Goal: Obtain resource: Obtain resource

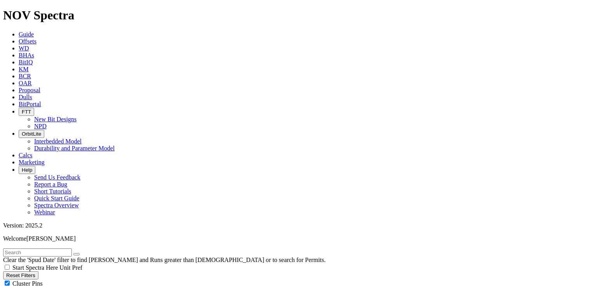
scroll to position [5499, 0]
select select
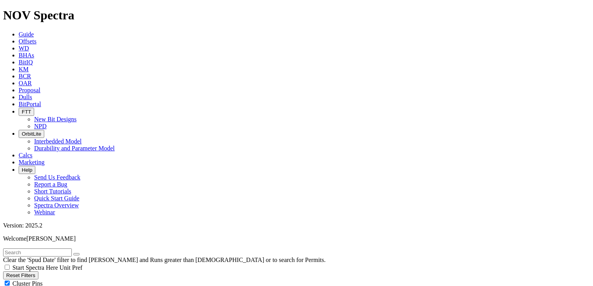
select select
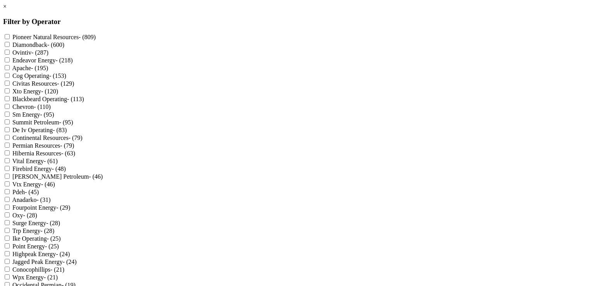
click at [10, 125] on Petroleum "Summit Petroleum - (95)" at bounding box center [7, 122] width 5 height 5
checkbox Petroleum "true"
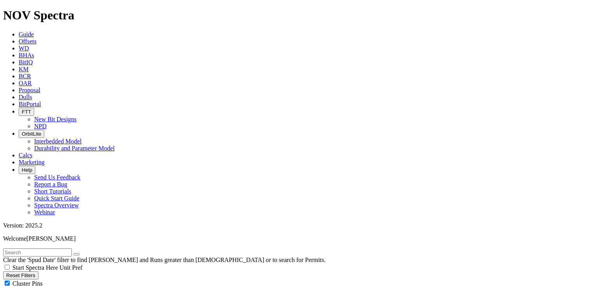
scroll to position [388, 0]
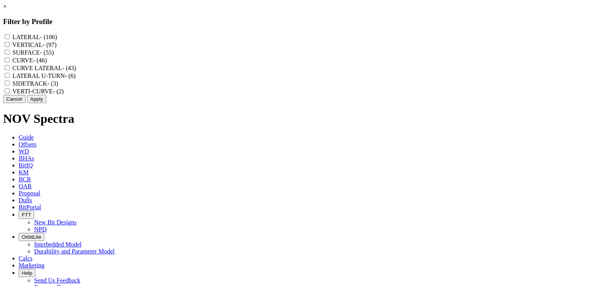
click at [10, 62] on input "CURVE - (46)" at bounding box center [7, 59] width 5 height 5
checkbox input "true"
click at [46, 103] on button "Apply" at bounding box center [36, 99] width 19 height 8
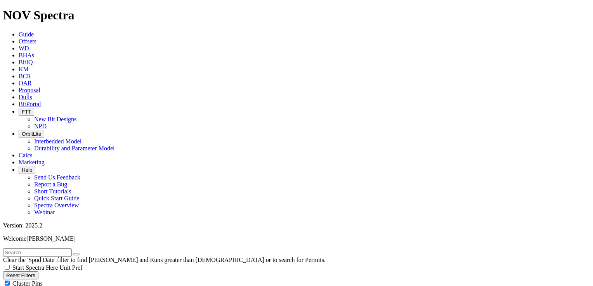
scroll to position [1185, 0]
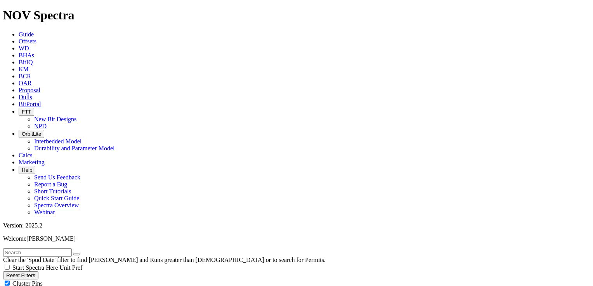
select select
